Goal: Task Accomplishment & Management: Manage account settings

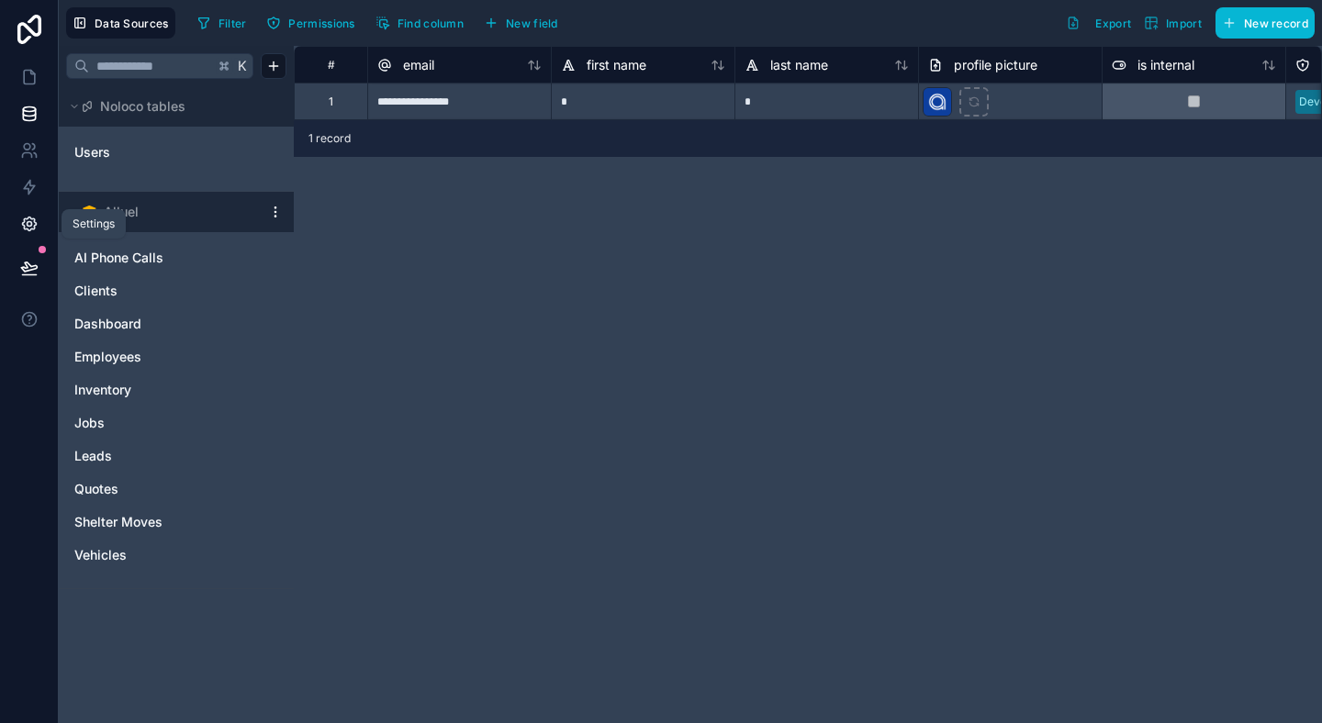
click at [28, 237] on link at bounding box center [29, 224] width 58 height 37
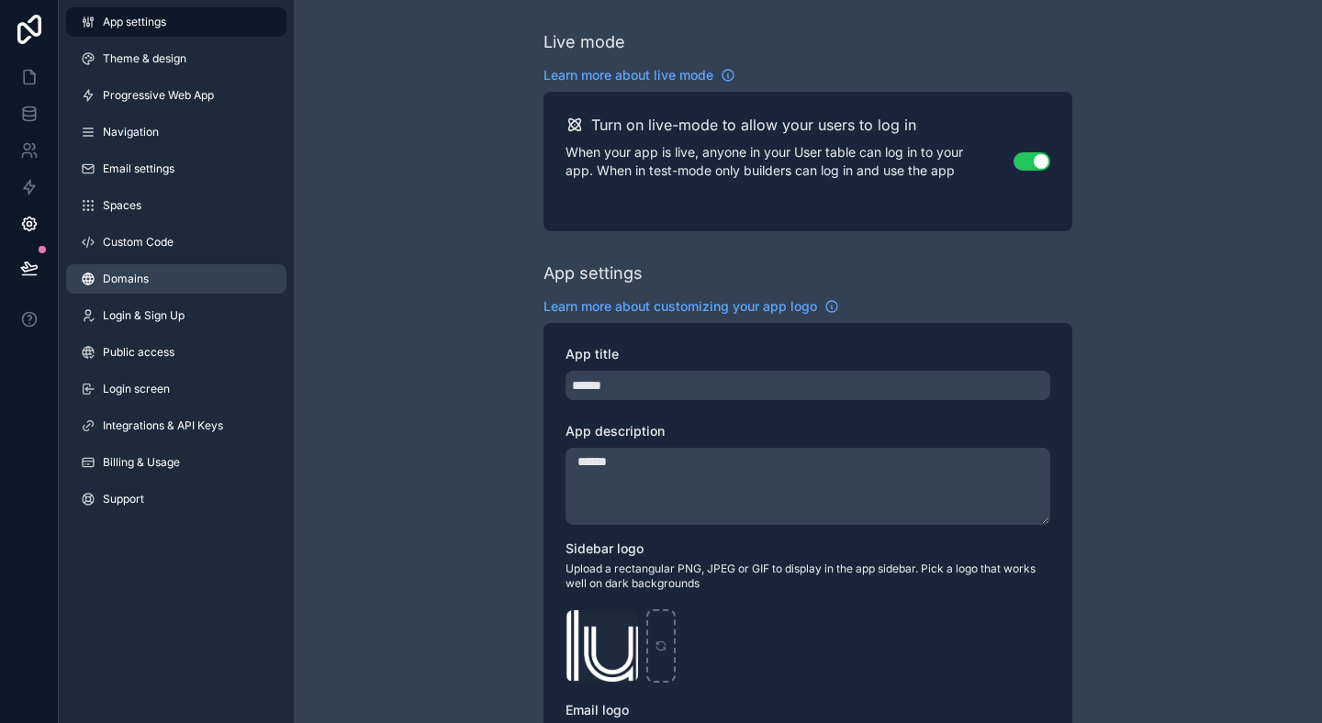
click at [133, 283] on span "Domains" at bounding box center [126, 279] width 46 height 15
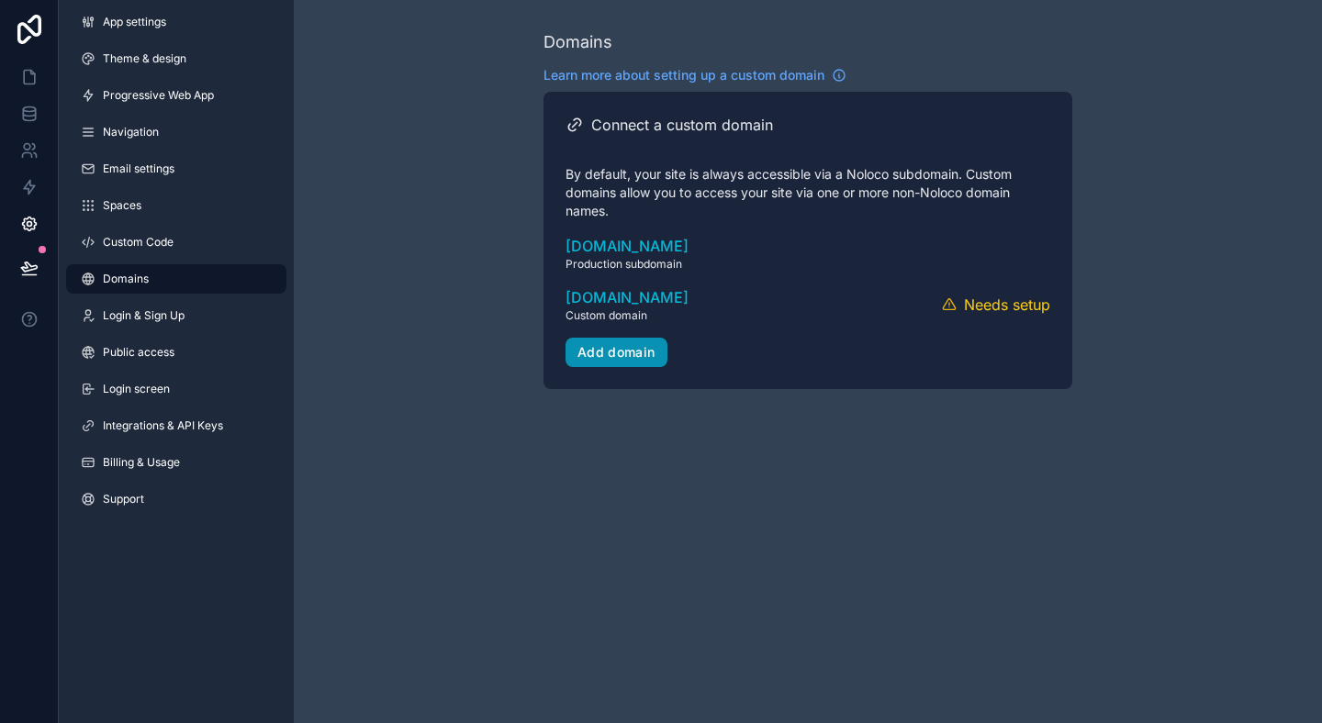
click at [612, 351] on div "Add domain" at bounding box center [616, 352] width 78 height 17
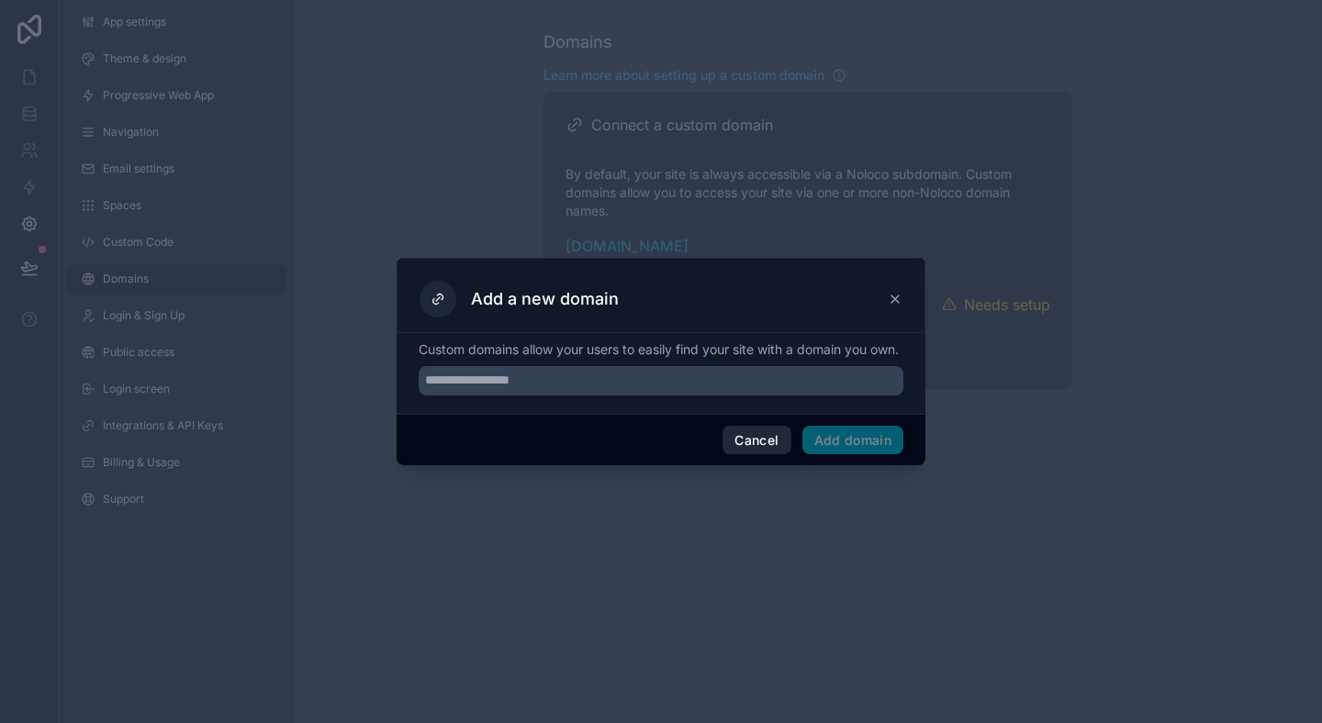
click at [722, 439] on span "Cancel" at bounding box center [756, 440] width 68 height 29
click at [786, 447] on button "Cancel" at bounding box center [756, 440] width 68 height 29
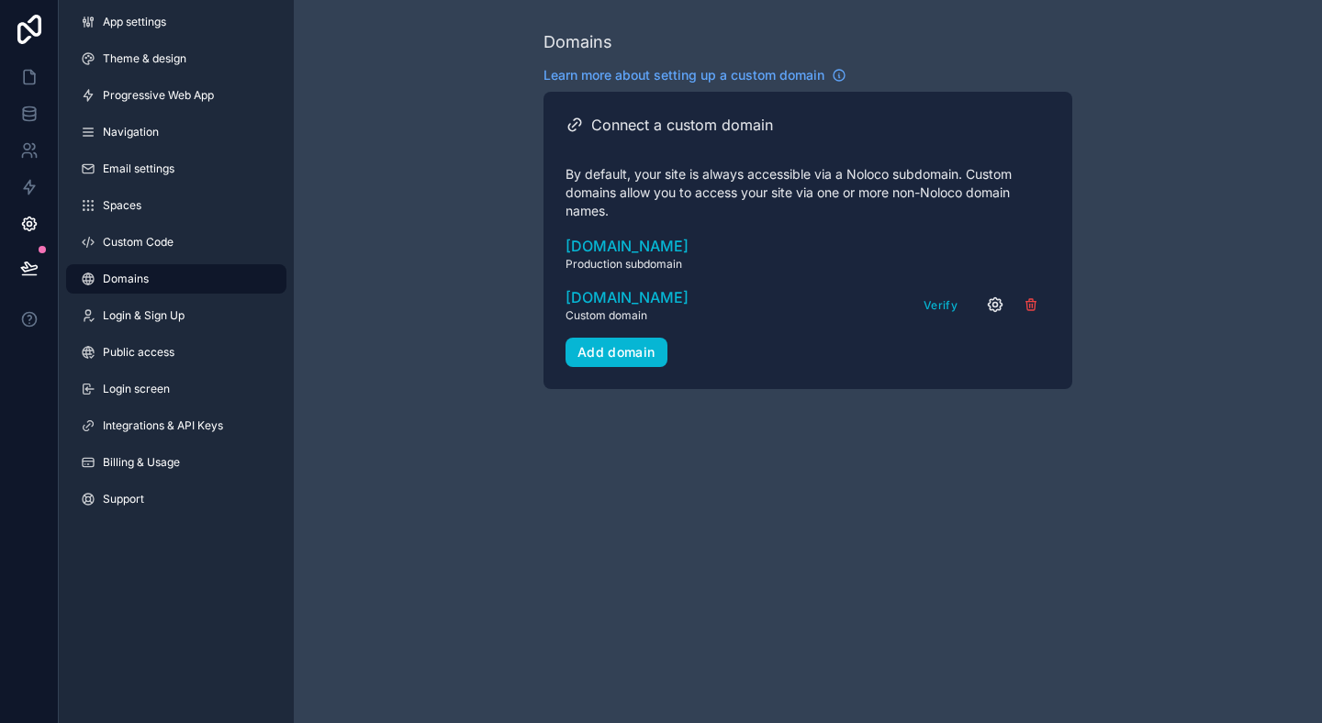
click at [1005, 314] on div "Verify" at bounding box center [983, 305] width 133 height 28
click at [999, 308] on icon "scrollable content" at bounding box center [995, 305] width 18 height 18
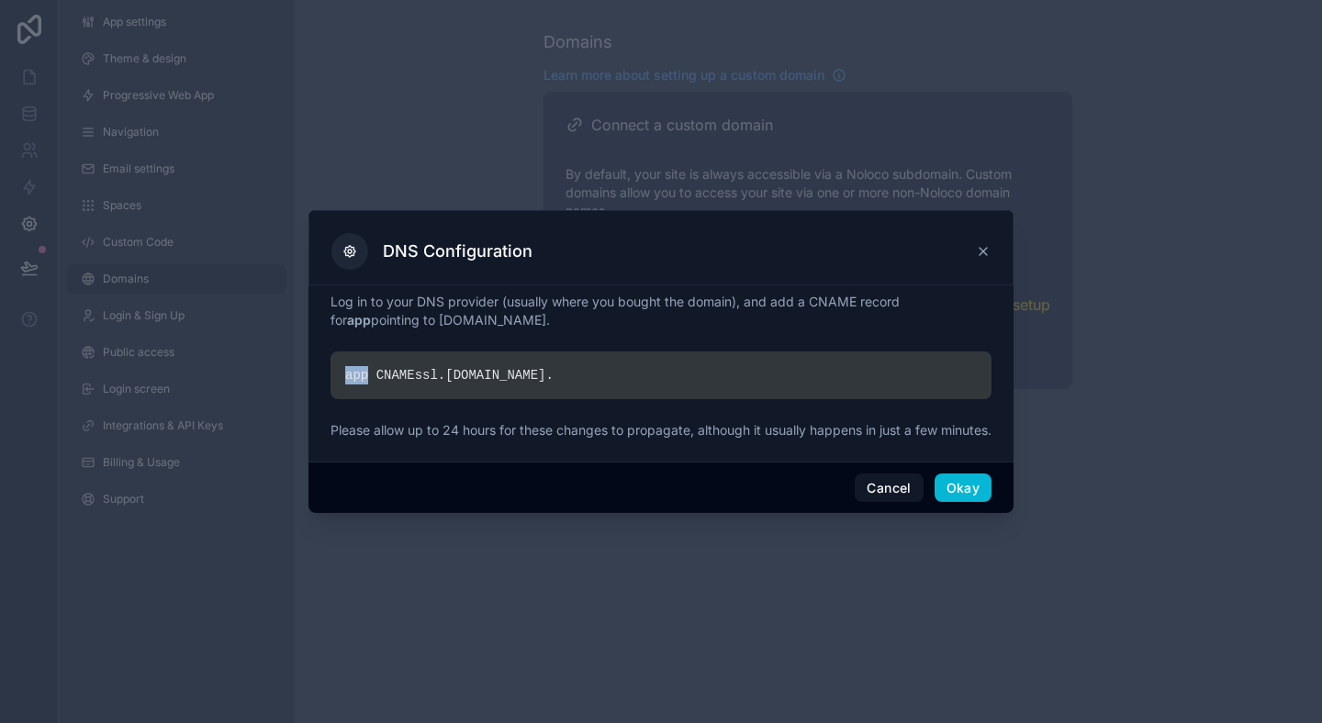
drag, startPoint x: 370, startPoint y: 367, endPoint x: 332, endPoint y: 367, distance: 37.6
click at [332, 367] on div "app CNAME ssl. noloco.co ." at bounding box center [660, 376] width 661 height 48
copy div "app"
click at [561, 368] on div "app CNAME ssl. noloco.co ." at bounding box center [660, 376] width 661 height 48
drag, startPoint x: 561, startPoint y: 368, endPoint x: 428, endPoint y: 365, distance: 133.1
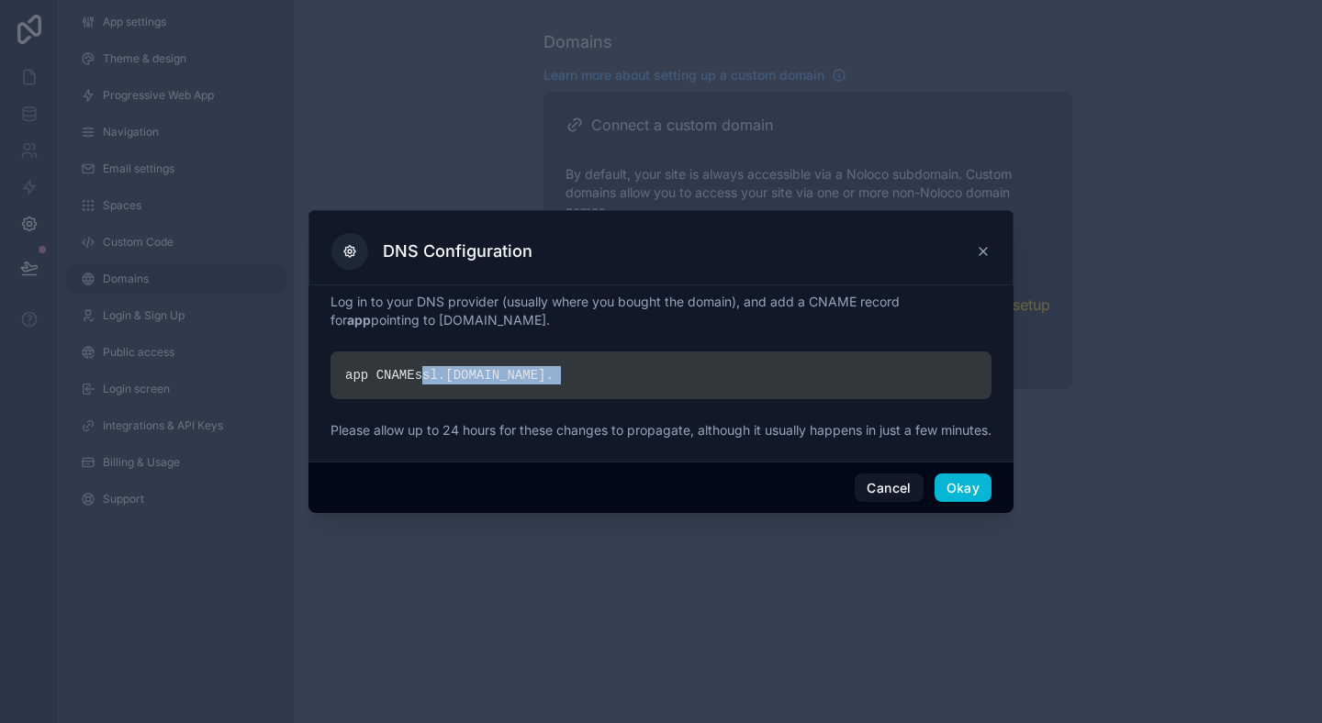
click at [428, 365] on div "app CNAME ssl. noloco.co ." at bounding box center [660, 376] width 661 height 48
copy div "ssl. noloco.co ."
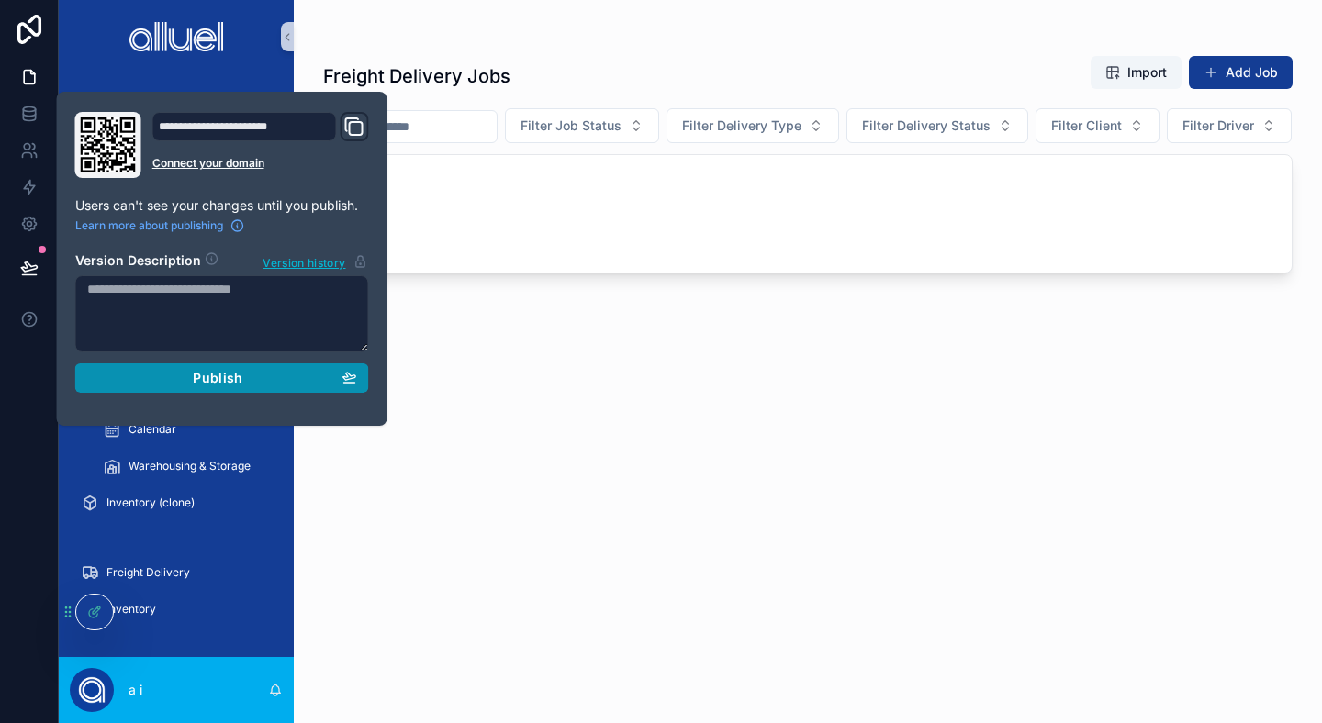
click at [272, 371] on div "Publish" at bounding box center [222, 378] width 270 height 17
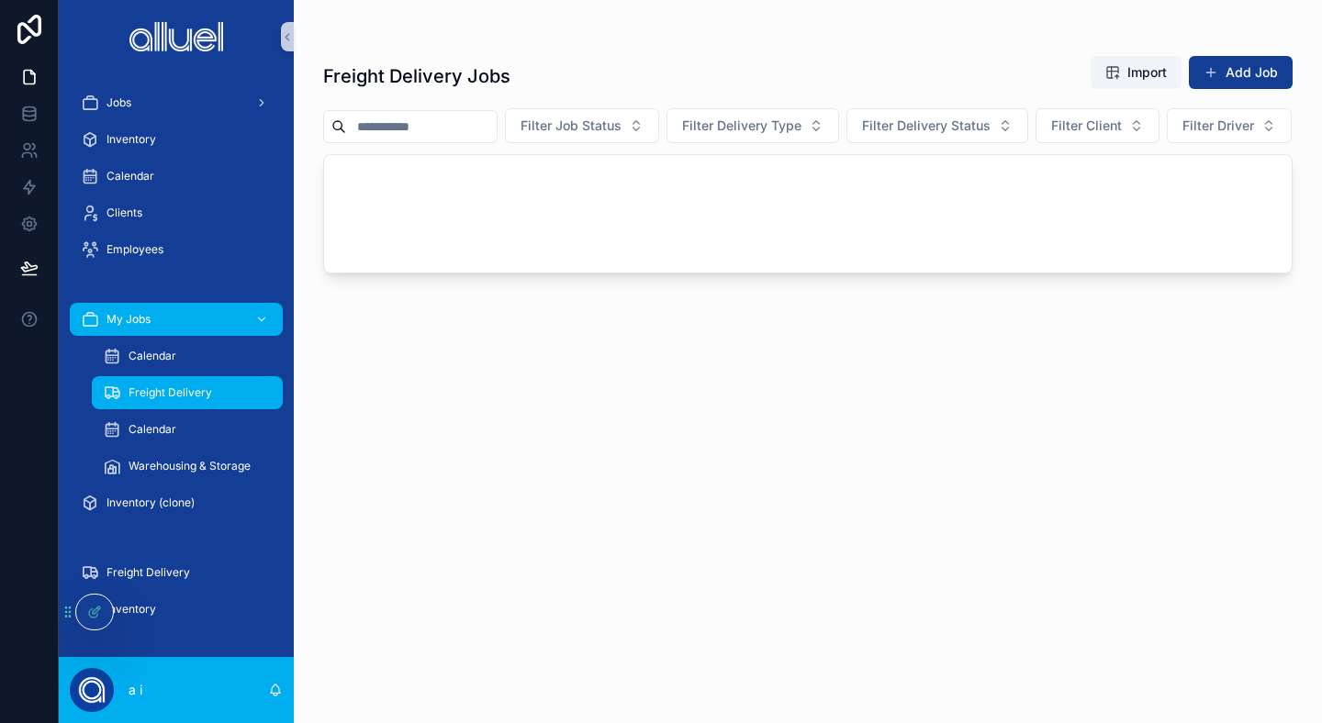
click at [621, 345] on div "Freight Delivery Jobs Import Add Job Filter Job Status Filter Delivery Type Fil…" at bounding box center [807, 372] width 969 height 657
